Goal: Transaction & Acquisition: Purchase product/service

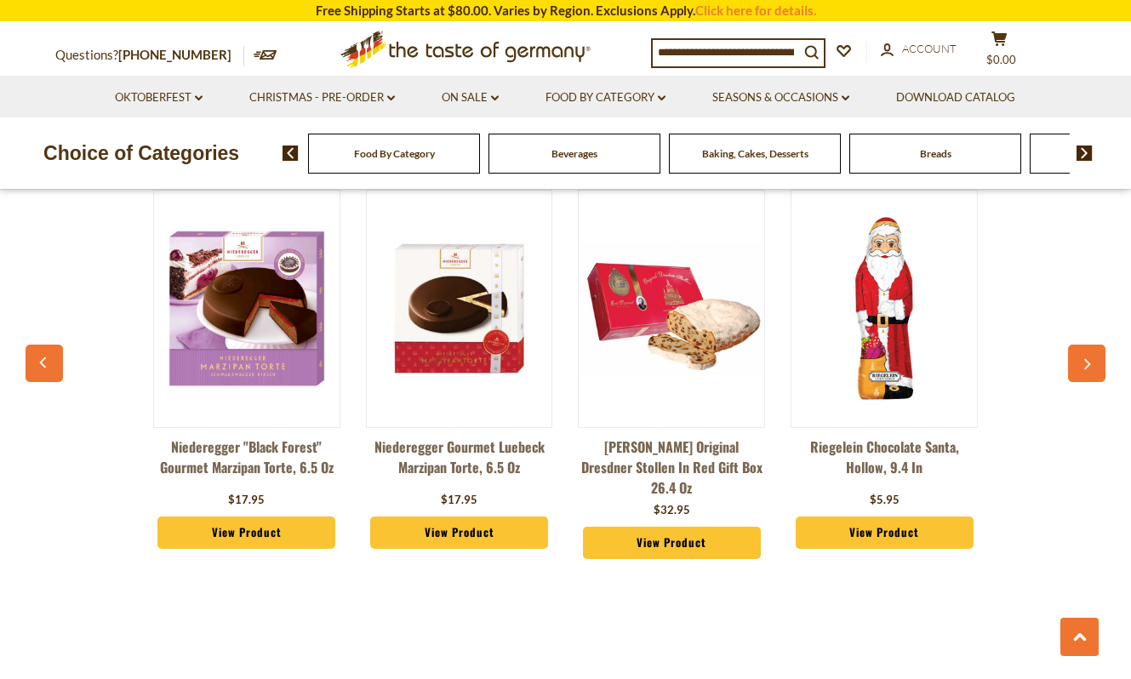
scroll to position [1310, 0]
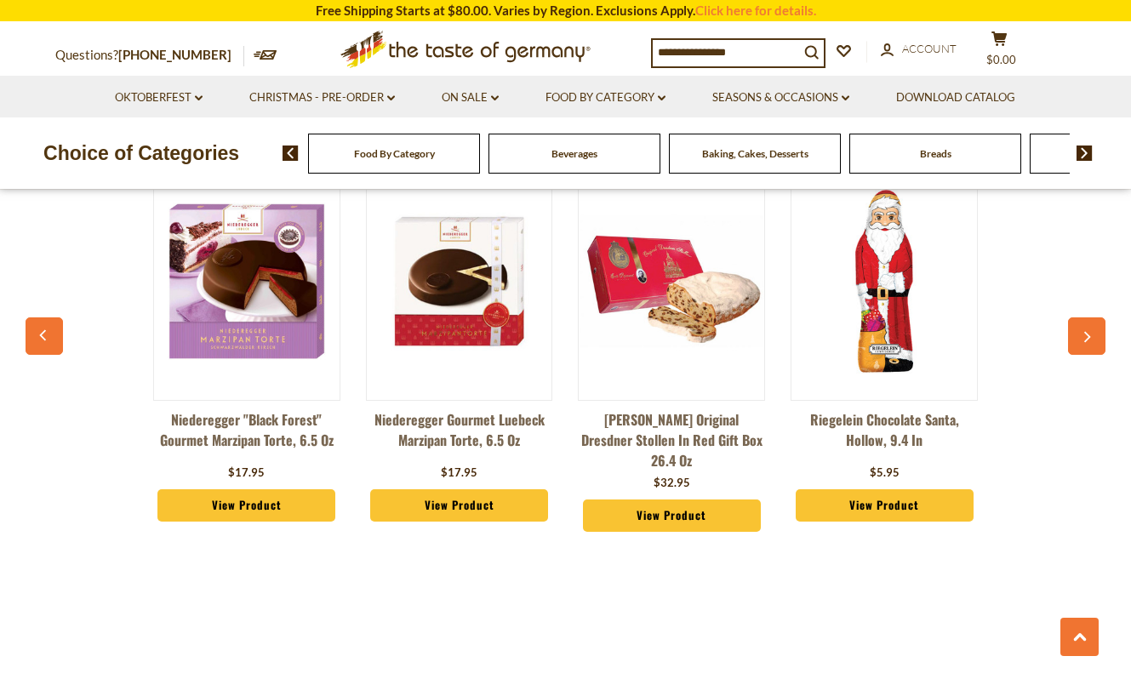
click at [1087, 327] on button "button" at bounding box center [1086, 335] width 37 height 37
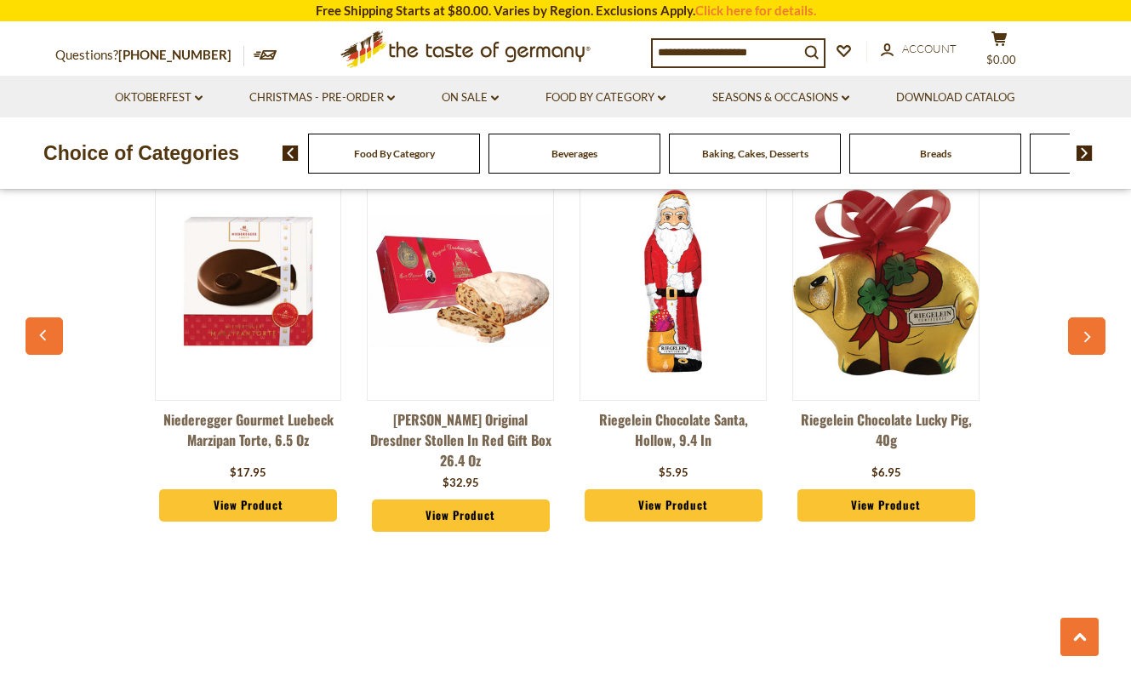
scroll to position [0, 213]
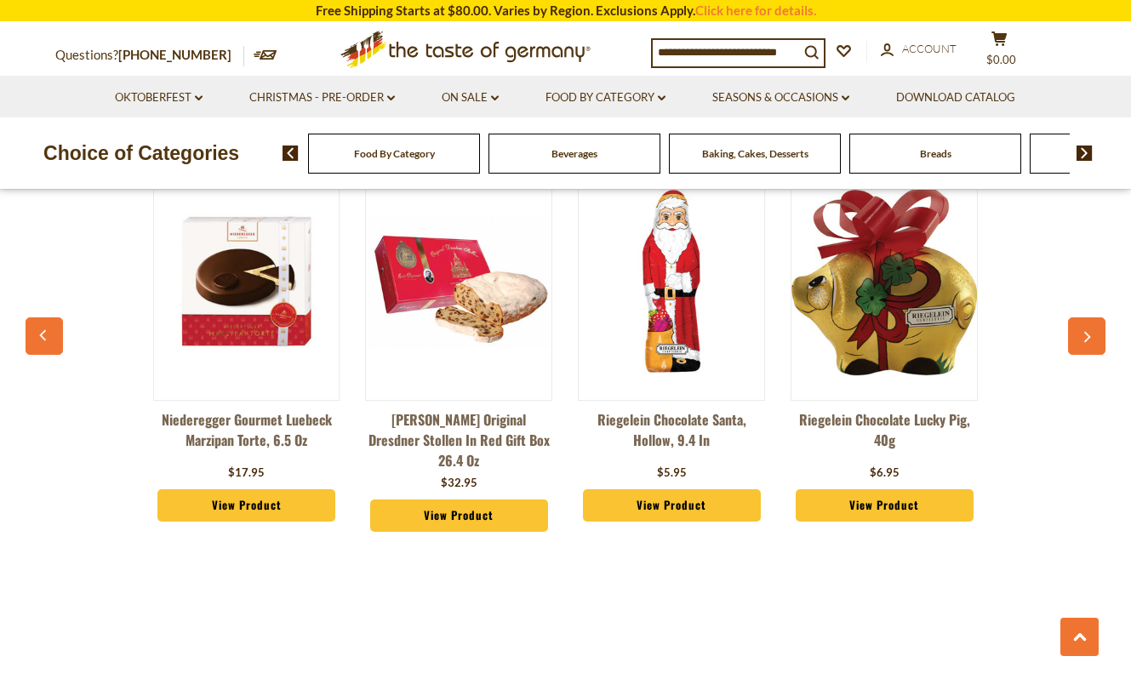
click at [1087, 327] on button "button" at bounding box center [1086, 335] width 37 height 37
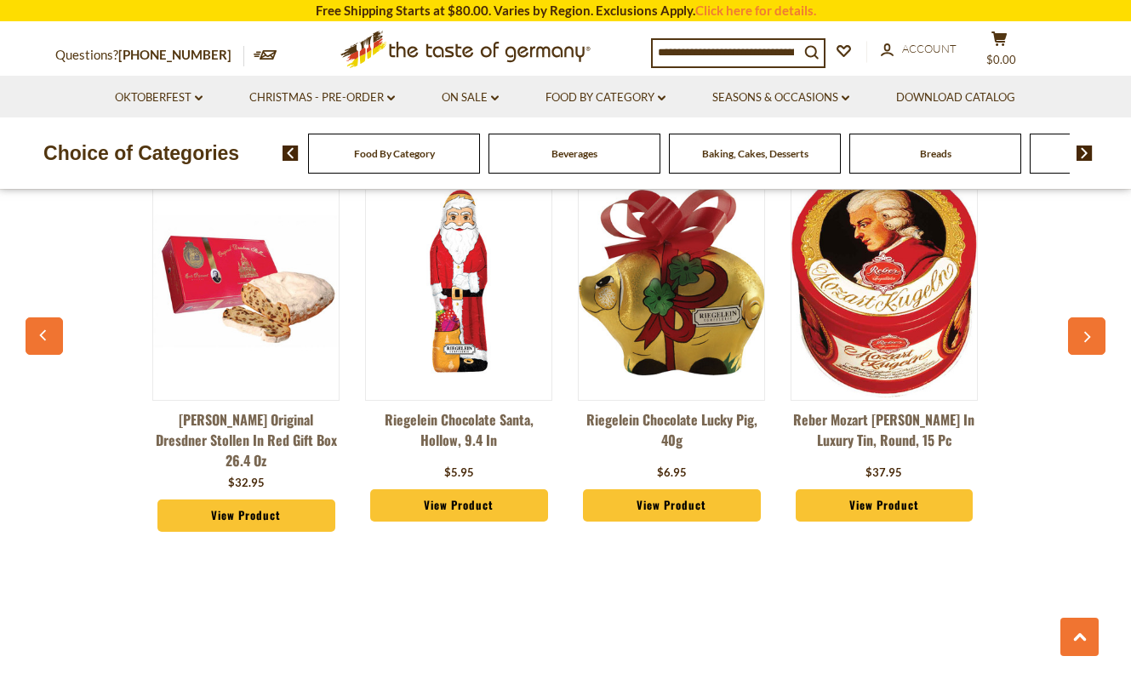
click at [1087, 327] on button "button" at bounding box center [1086, 335] width 37 height 37
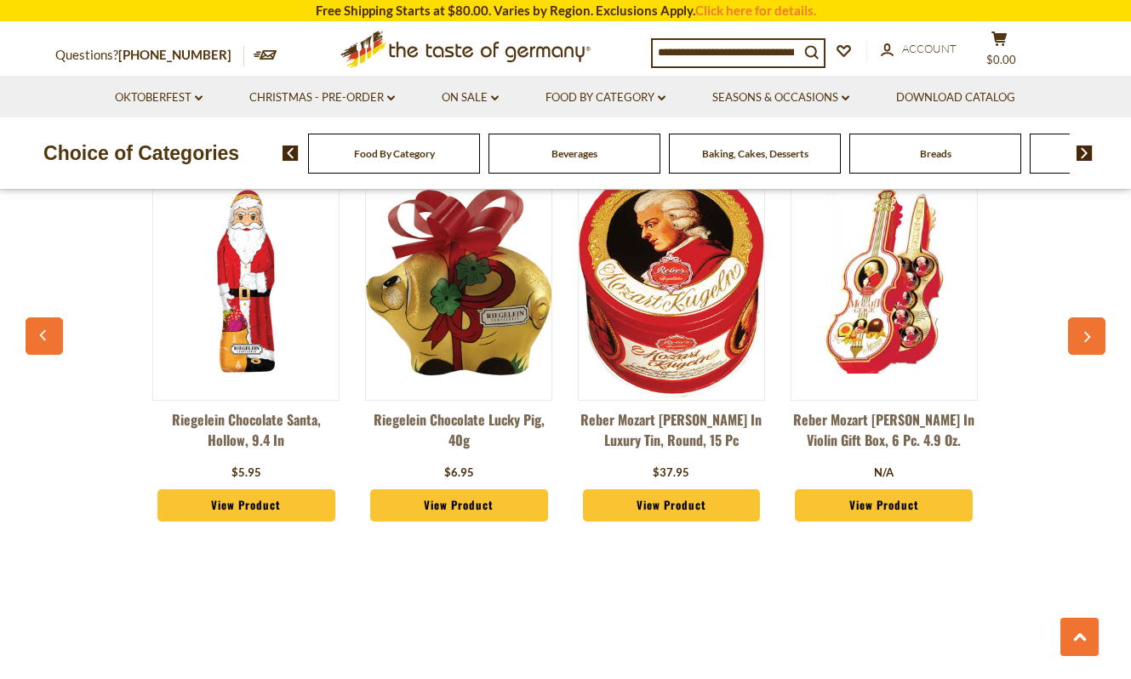
click at [1087, 327] on button "button" at bounding box center [1086, 335] width 37 height 37
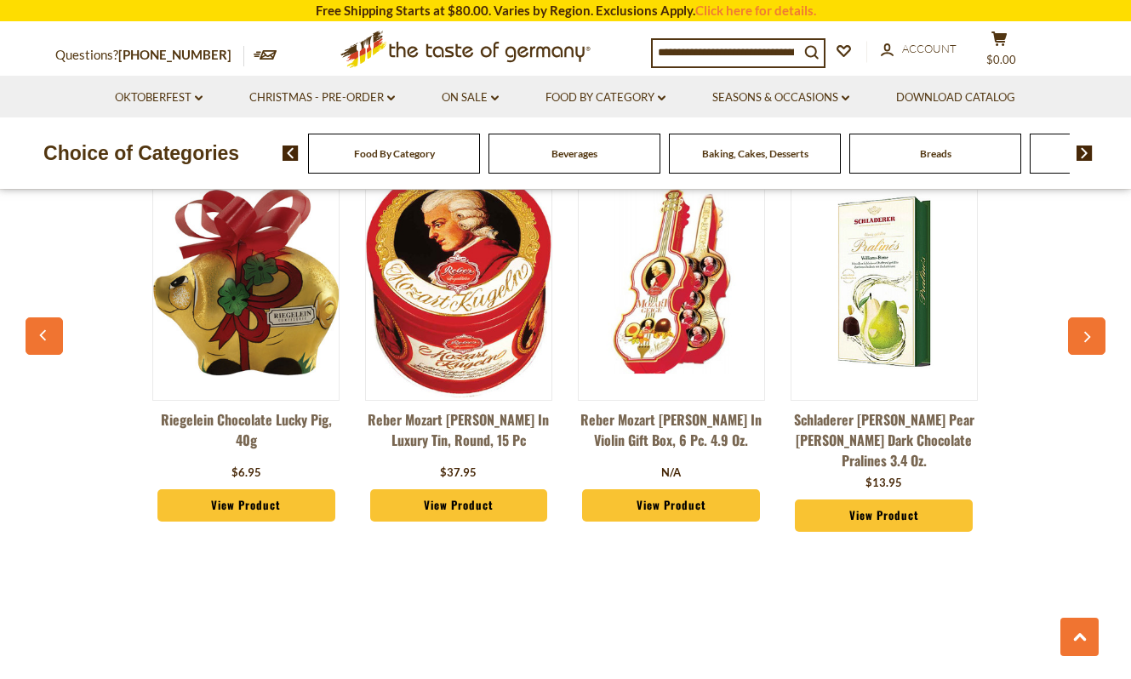
click at [1087, 327] on button "button" at bounding box center [1086, 335] width 37 height 37
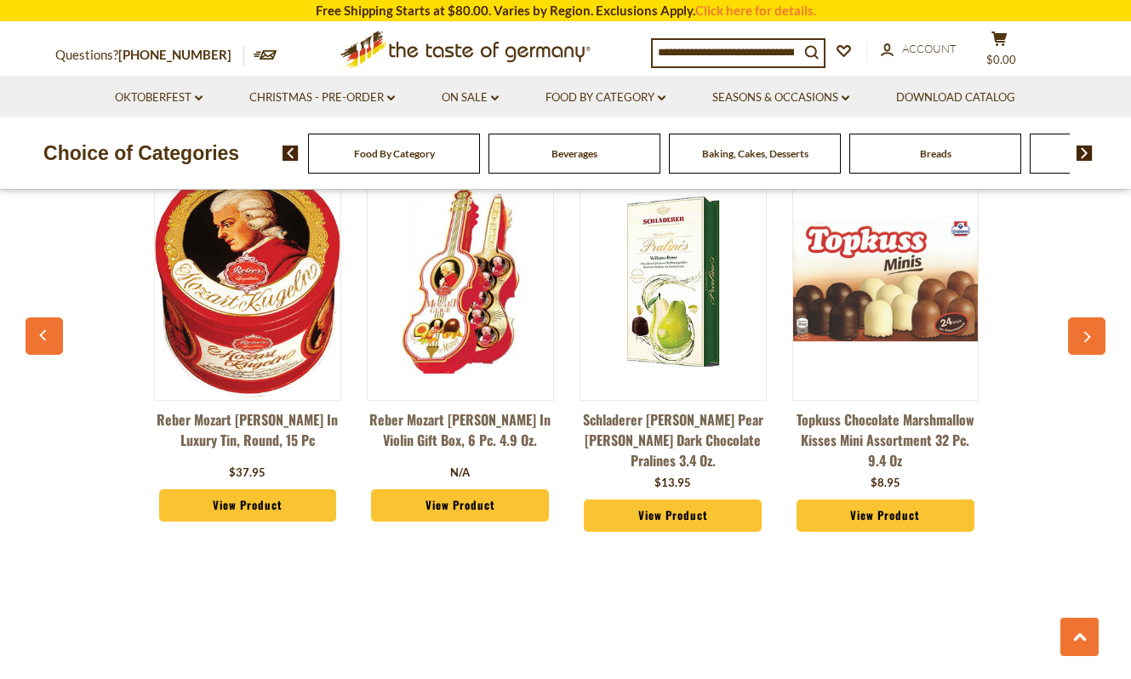
scroll to position [0, 1064]
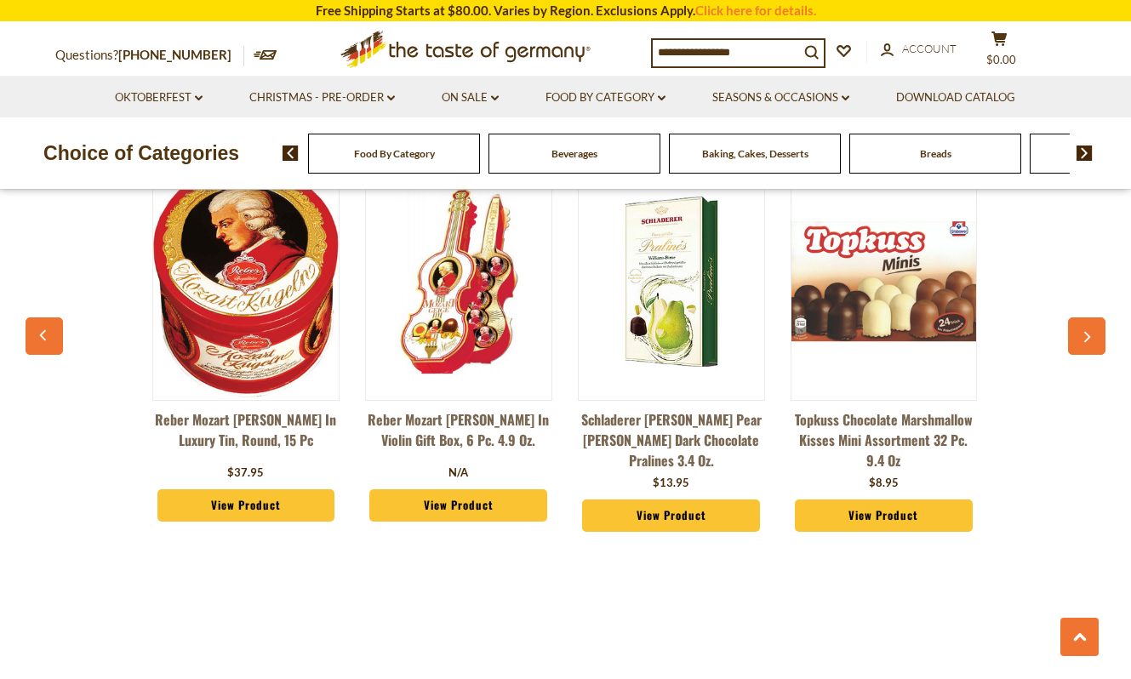
click at [1087, 327] on button "button" at bounding box center [1086, 335] width 37 height 37
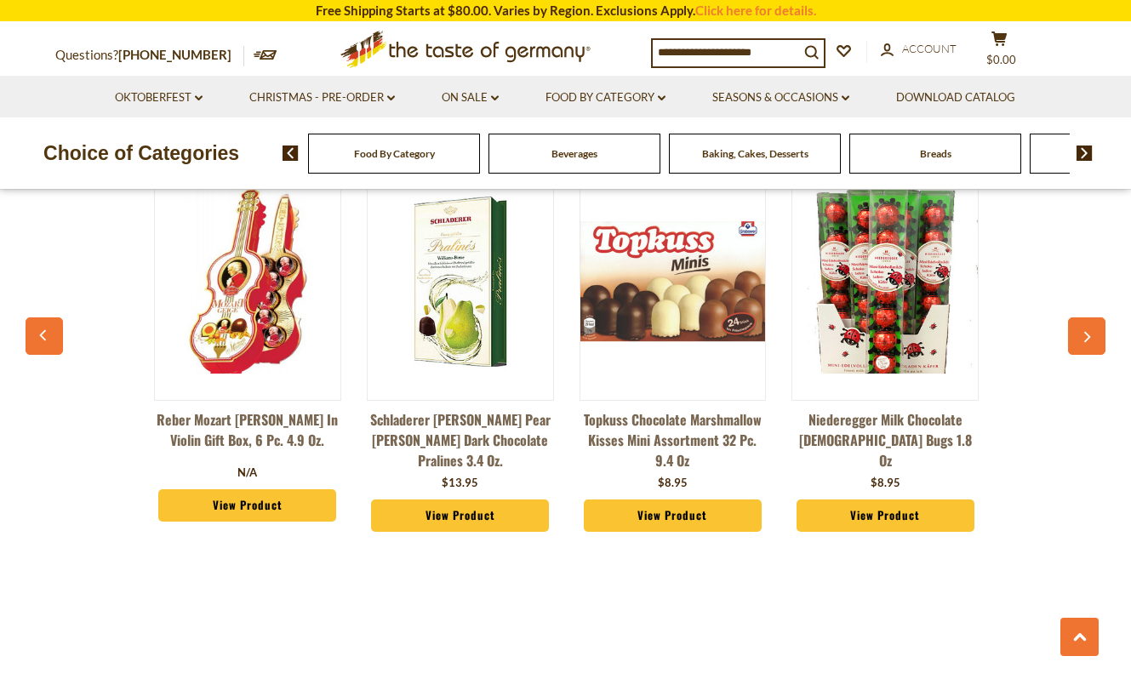
scroll to position [0, 1276]
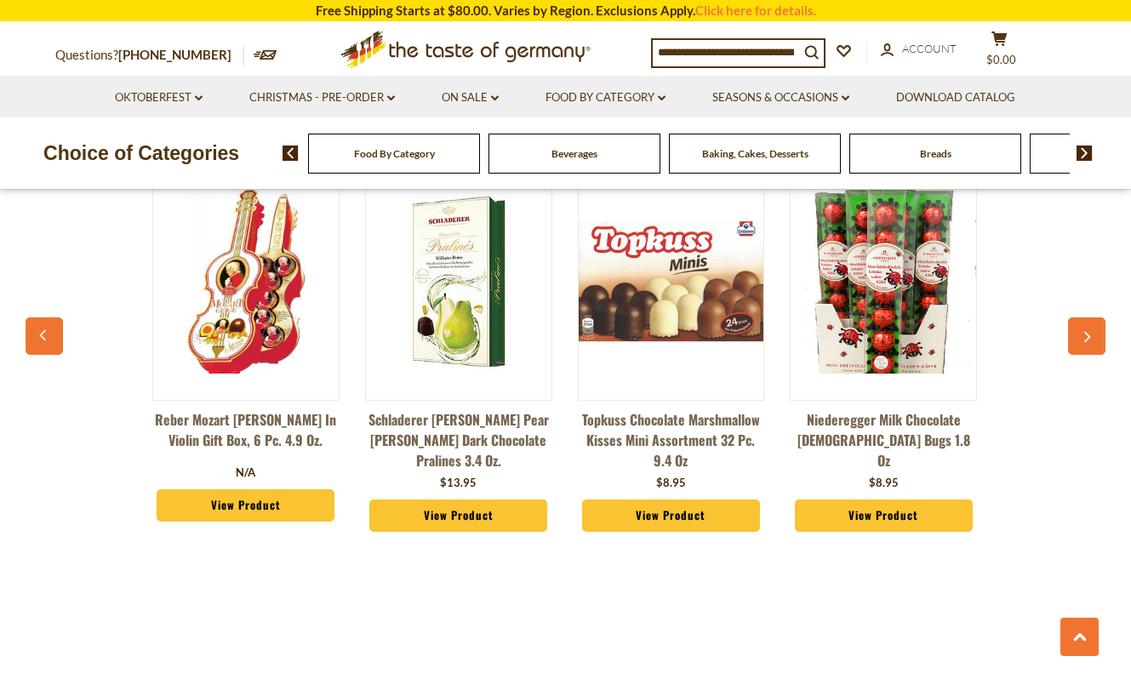
click at [1087, 327] on button "button" at bounding box center [1086, 335] width 37 height 37
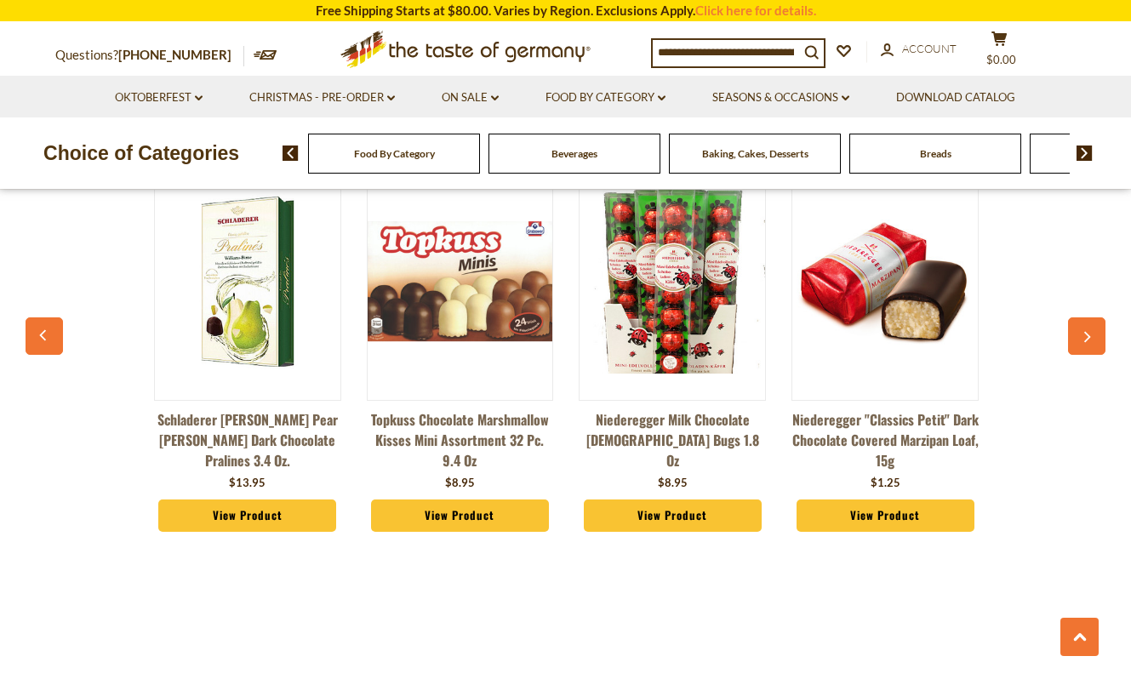
scroll to position [0, 1489]
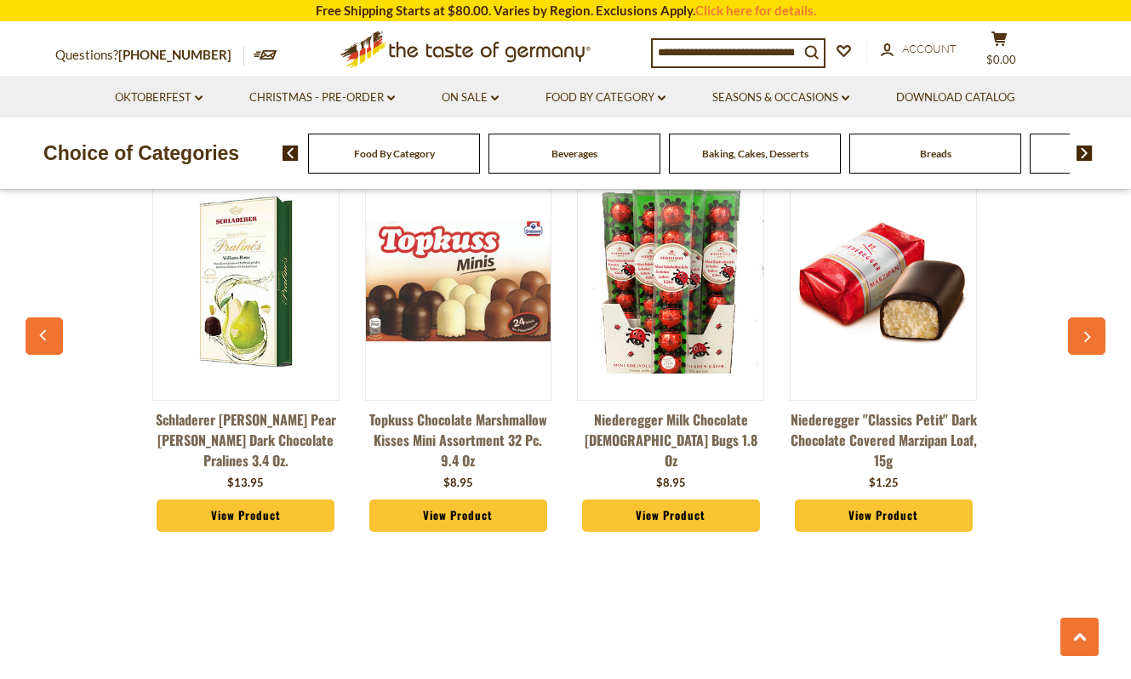
click at [1087, 327] on button "button" at bounding box center [1086, 335] width 37 height 37
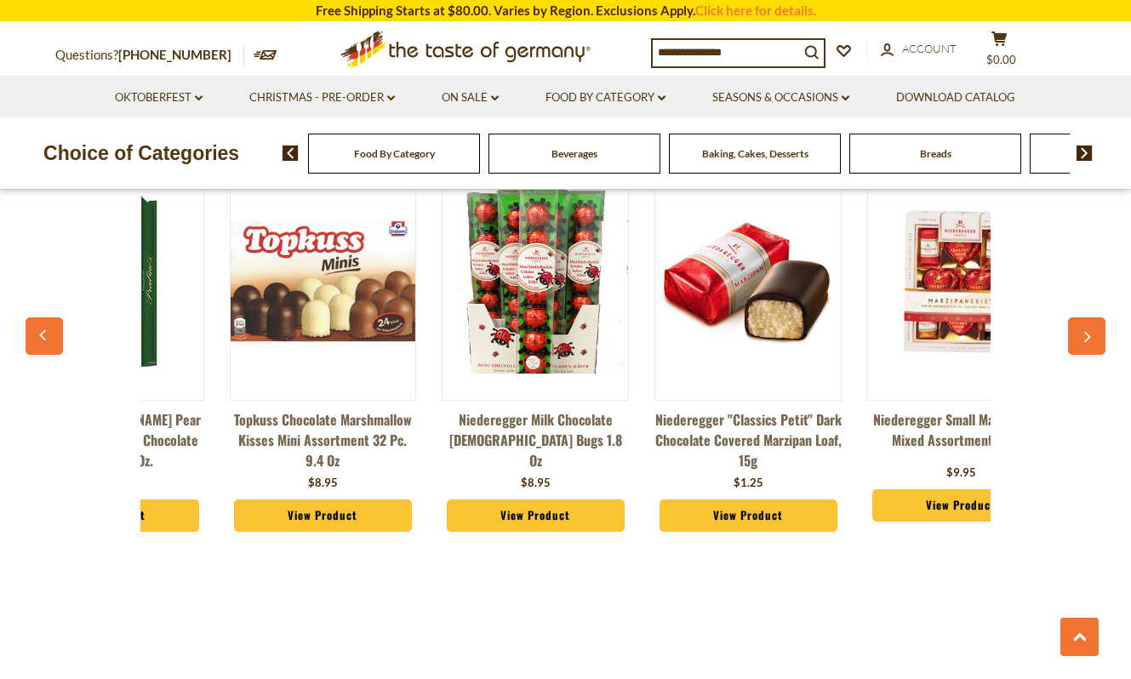
scroll to position [0, 1702]
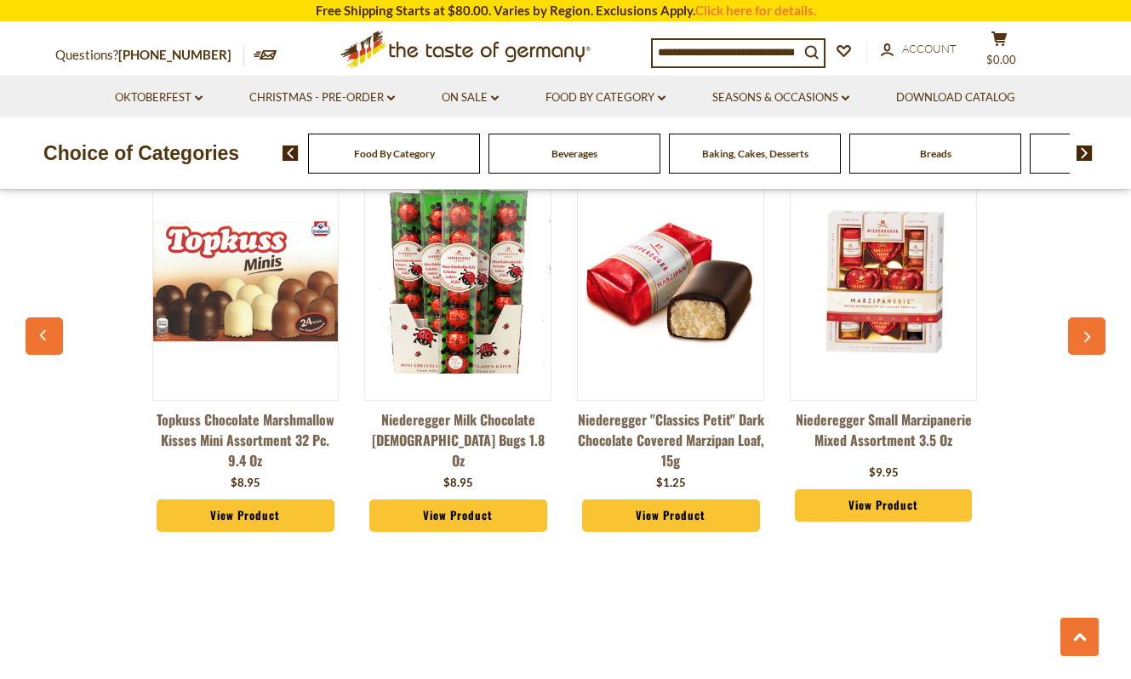
click at [1087, 327] on button "button" at bounding box center [1086, 335] width 37 height 37
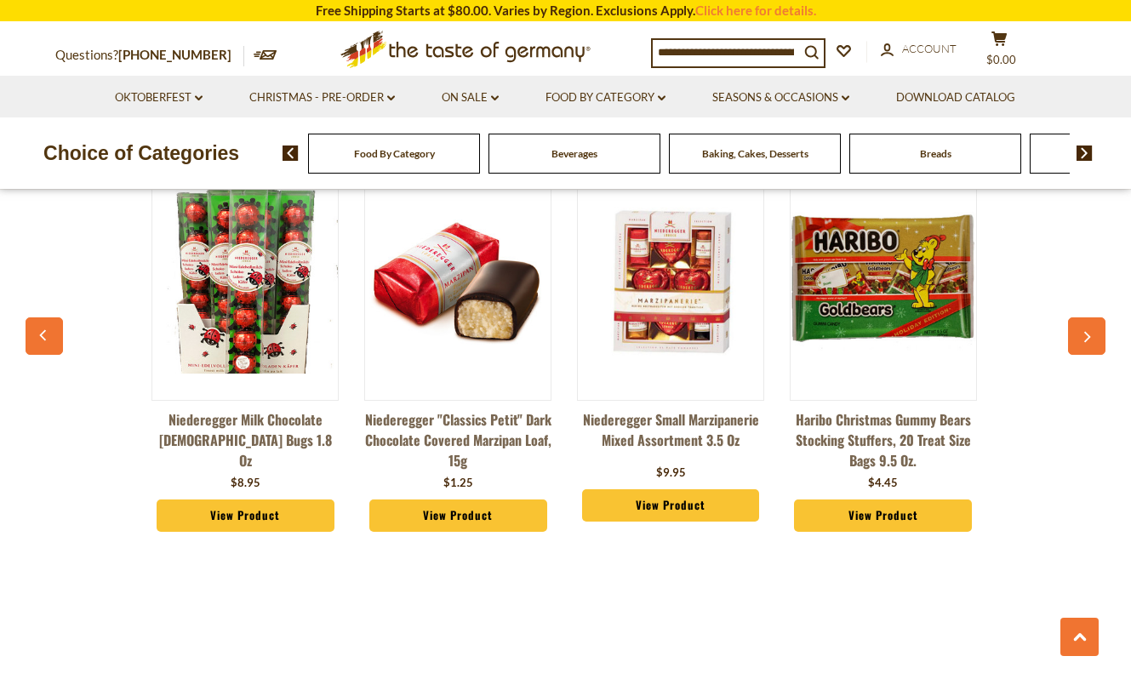
click at [1087, 327] on button "button" at bounding box center [1086, 335] width 37 height 37
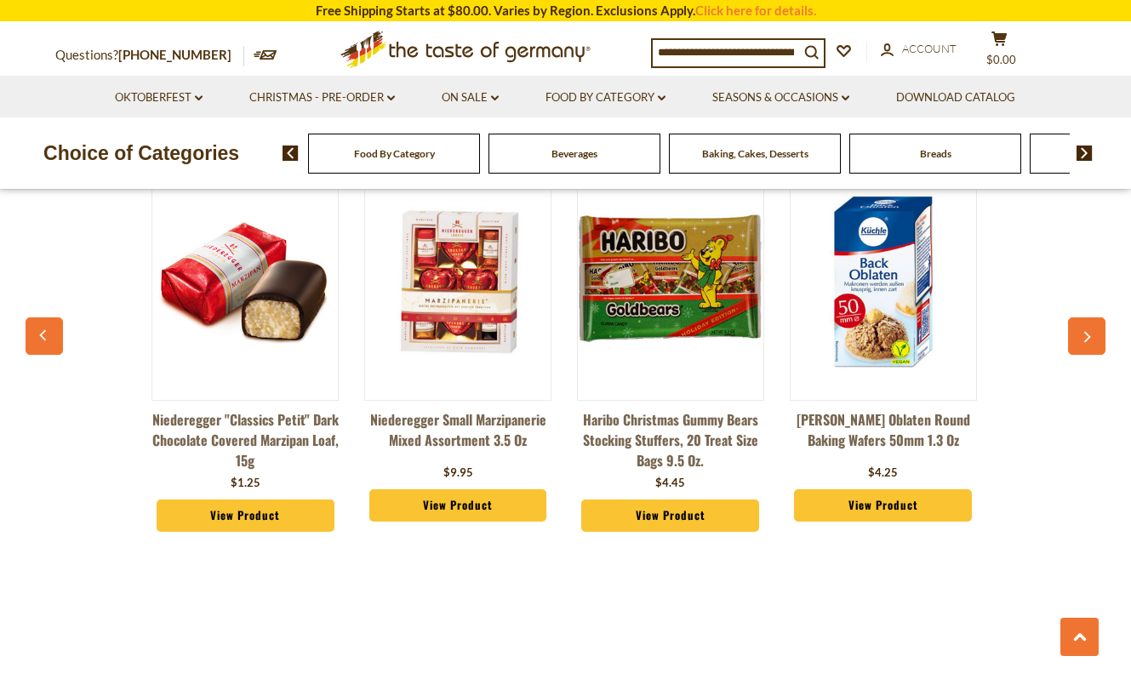
click at [1087, 327] on button "button" at bounding box center [1086, 335] width 37 height 37
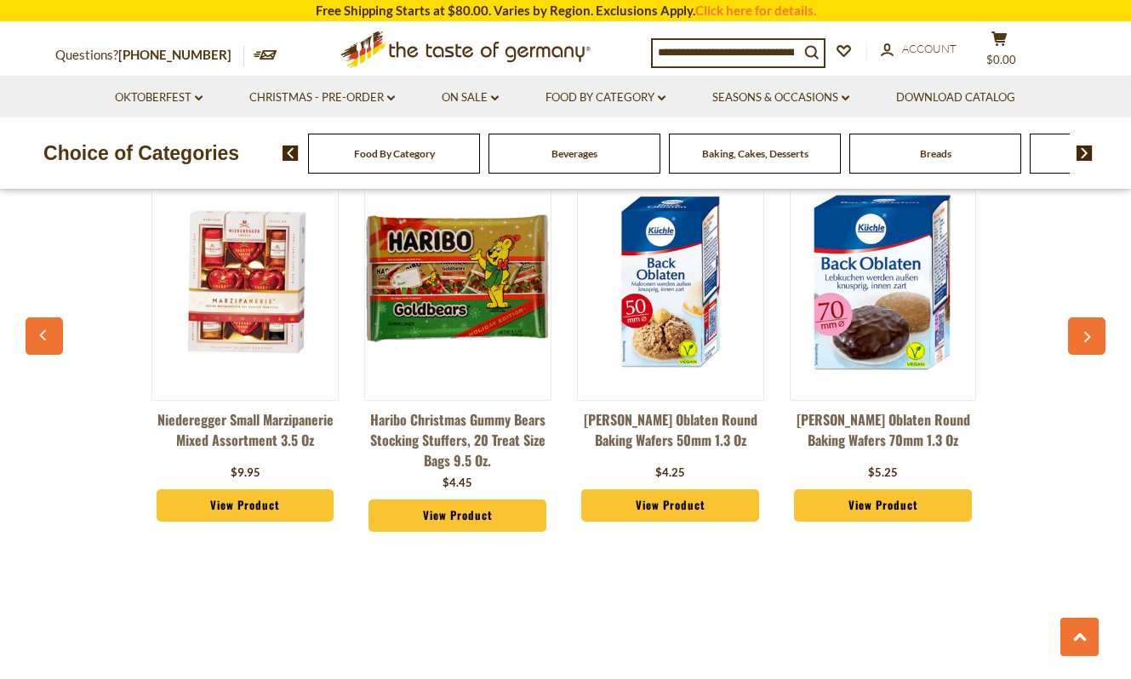
click at [1087, 327] on button "button" at bounding box center [1086, 335] width 37 height 37
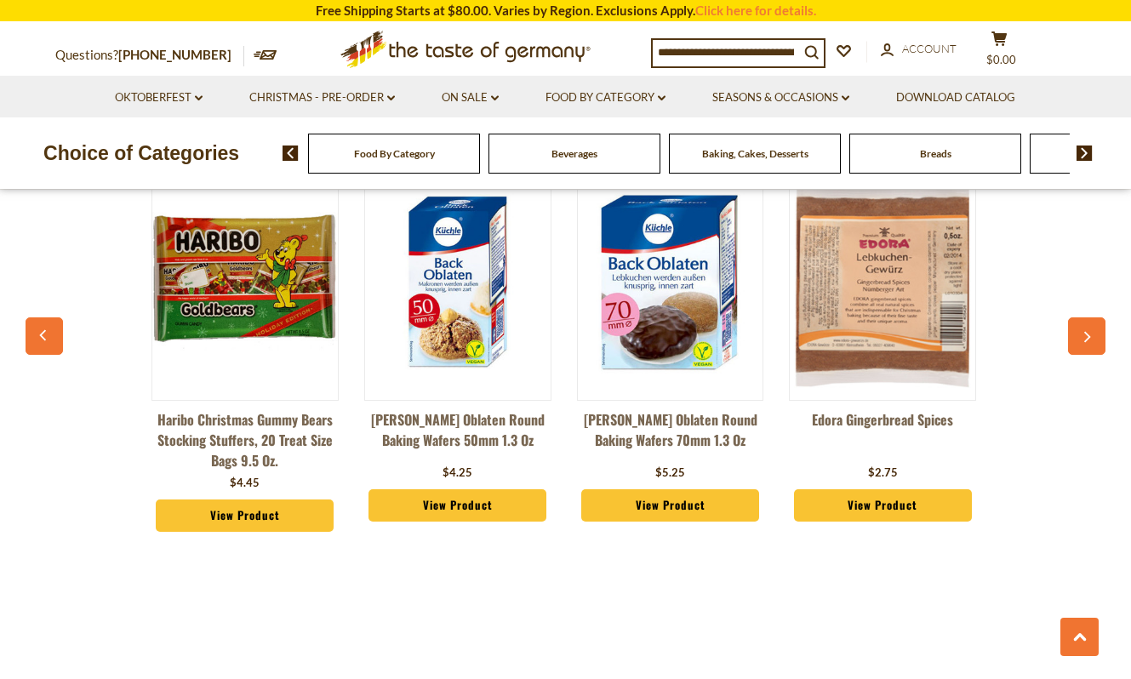
click at [1087, 327] on button "button" at bounding box center [1086, 335] width 37 height 37
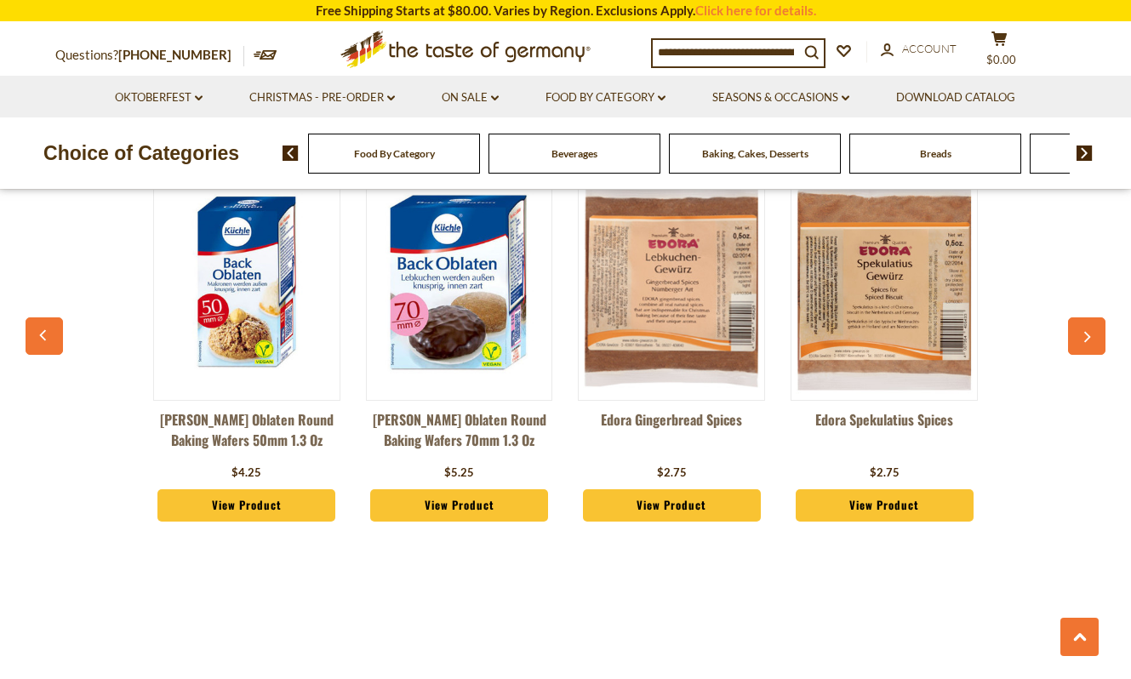
scroll to position [0, 2766]
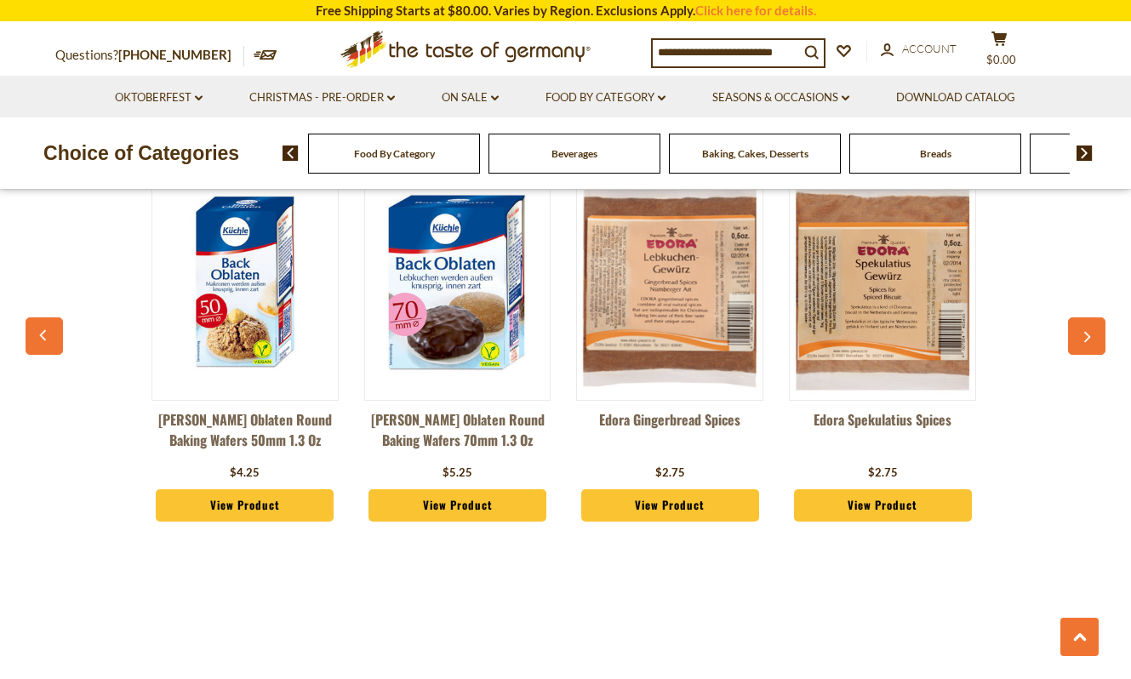
click at [1087, 327] on button "button" at bounding box center [1086, 335] width 37 height 37
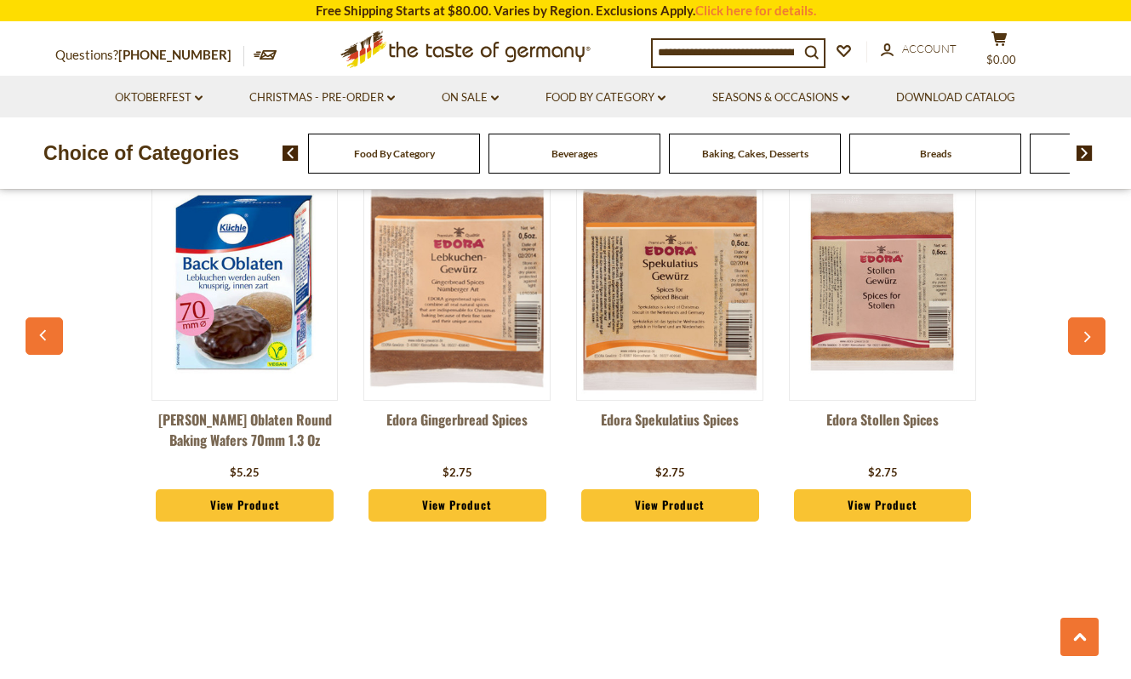
click at [1087, 327] on button "button" at bounding box center [1086, 335] width 37 height 37
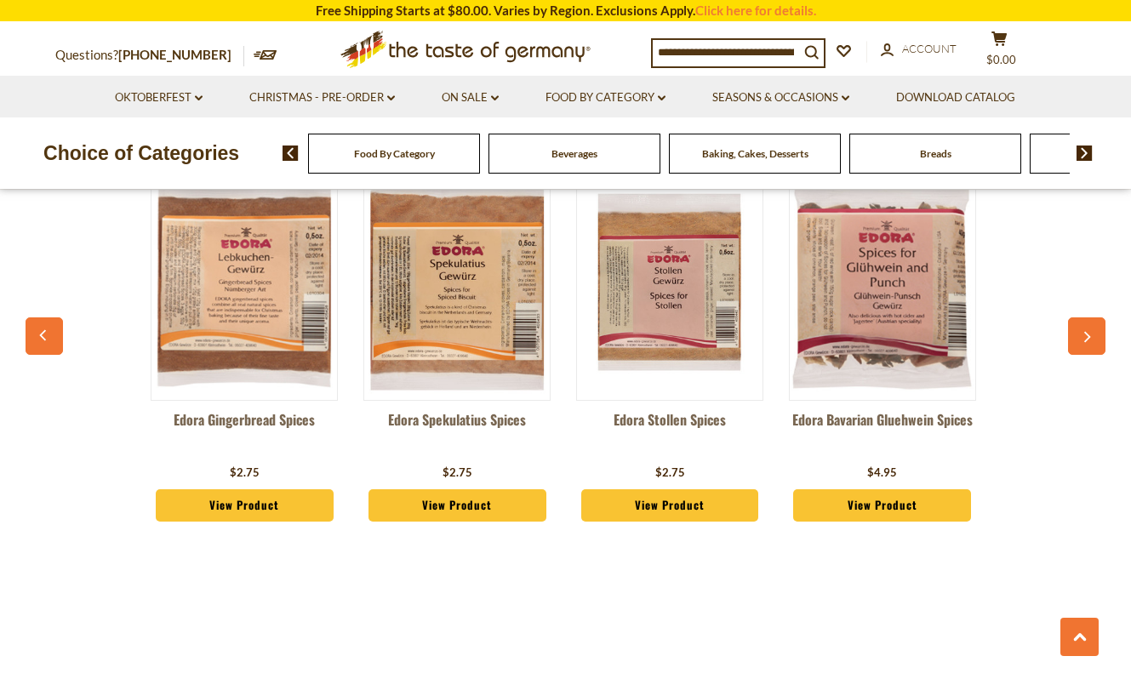
click at [1087, 327] on button "button" at bounding box center [1086, 335] width 37 height 37
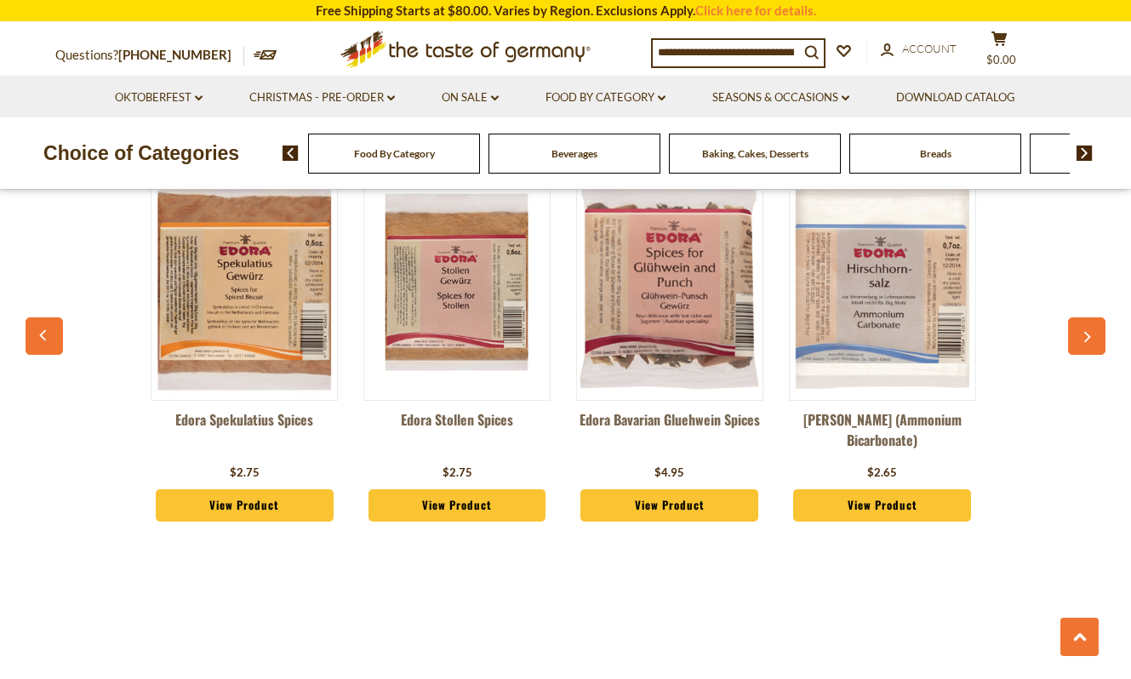
click at [1087, 327] on button "button" at bounding box center [1086, 335] width 37 height 37
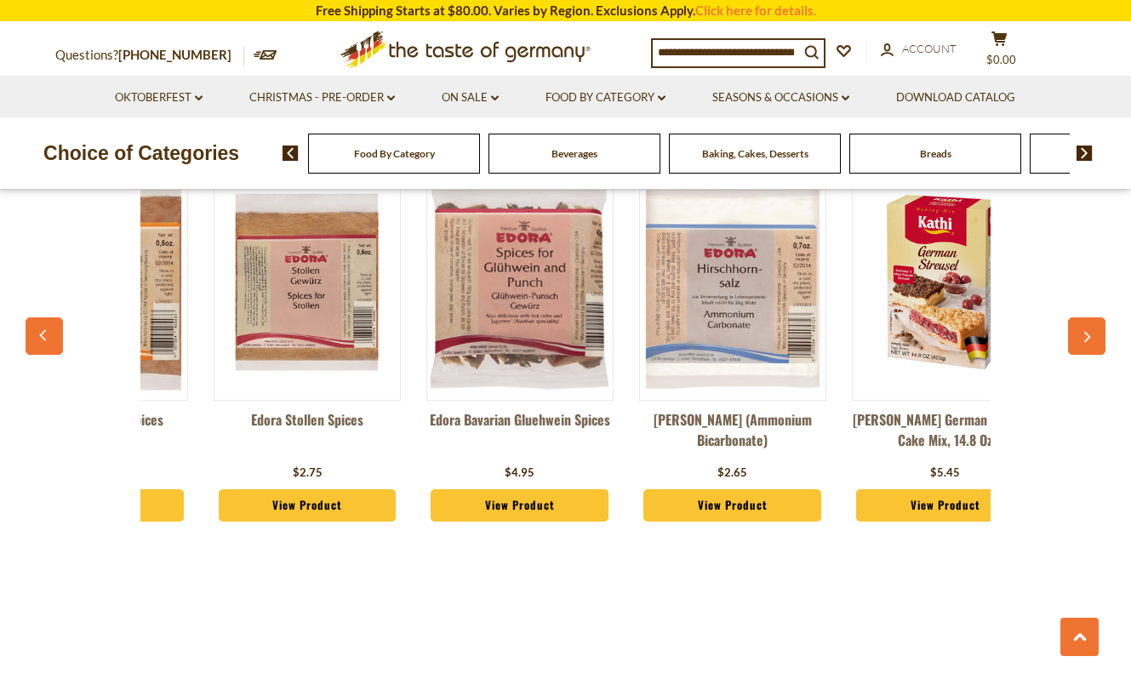
scroll to position [0, 3614]
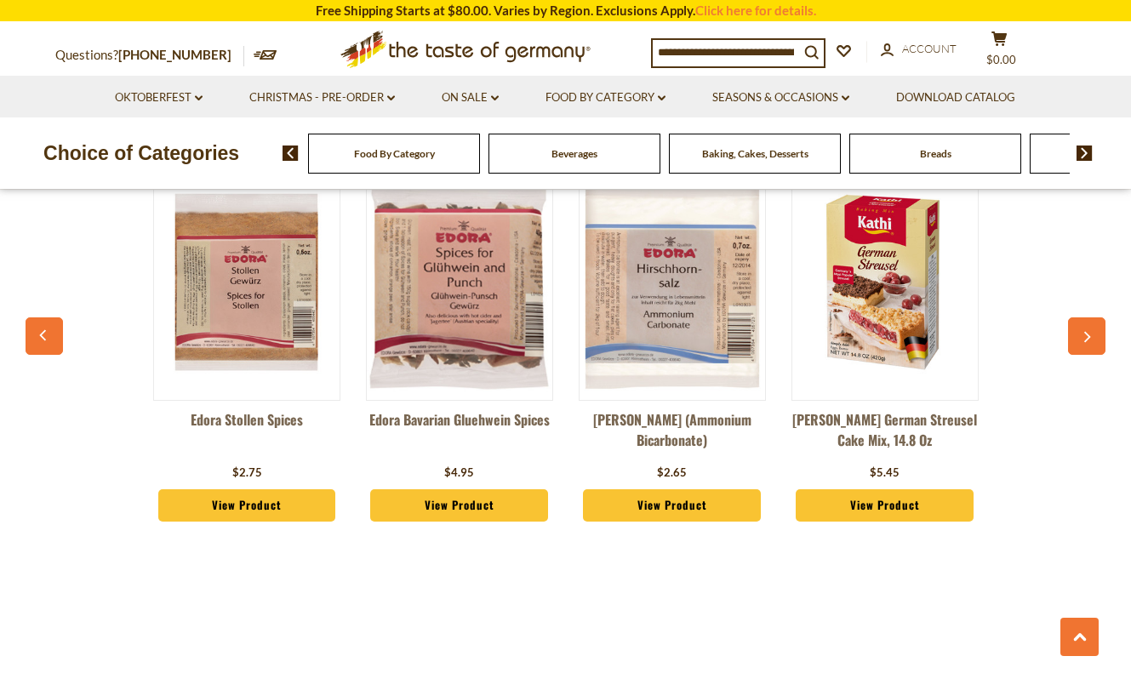
click at [1087, 327] on button "button" at bounding box center [1086, 335] width 37 height 37
click at [1082, 334] on icon "button" at bounding box center [1087, 338] width 11 height 12
